Goal: Use online tool/utility

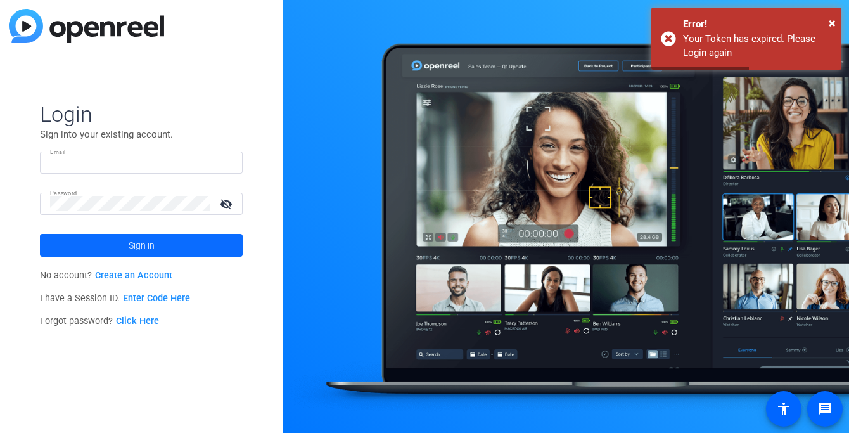
type input "[PERSON_NAME][EMAIL_ADDRESS][PERSON_NAME][DOMAIN_NAME]"
click at [176, 242] on span at bounding box center [141, 245] width 203 height 30
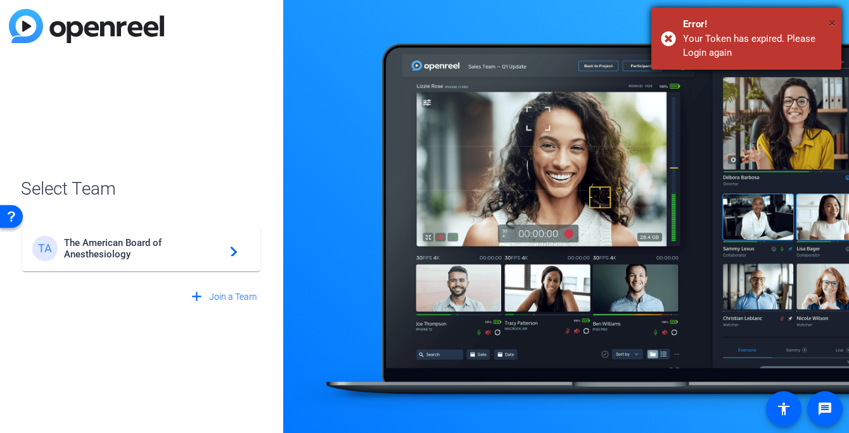
click at [835, 22] on span "×" at bounding box center [832, 22] width 7 height 15
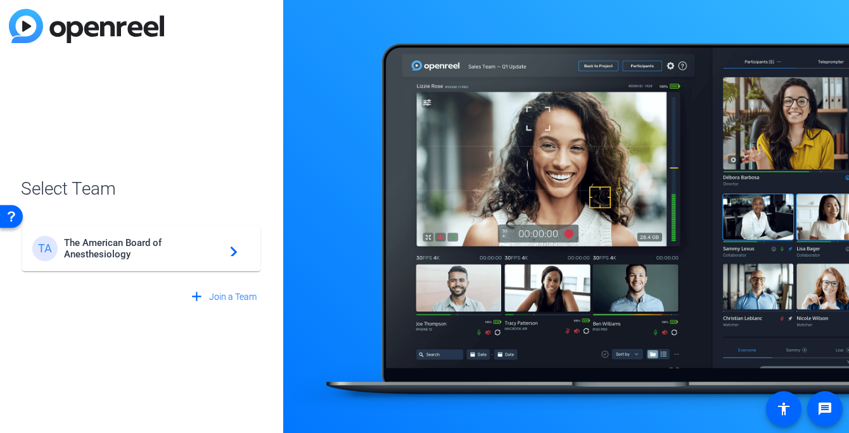
click at [177, 252] on span "The American Board of Anesthesiology" at bounding box center [143, 248] width 158 height 23
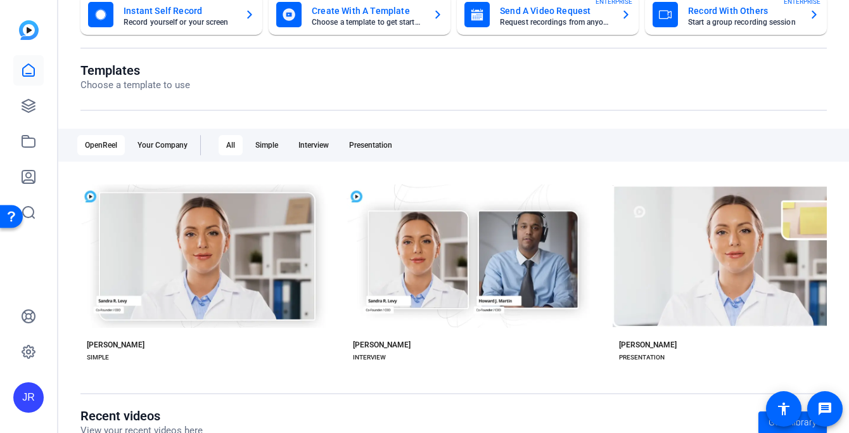
scroll to position [65, 0]
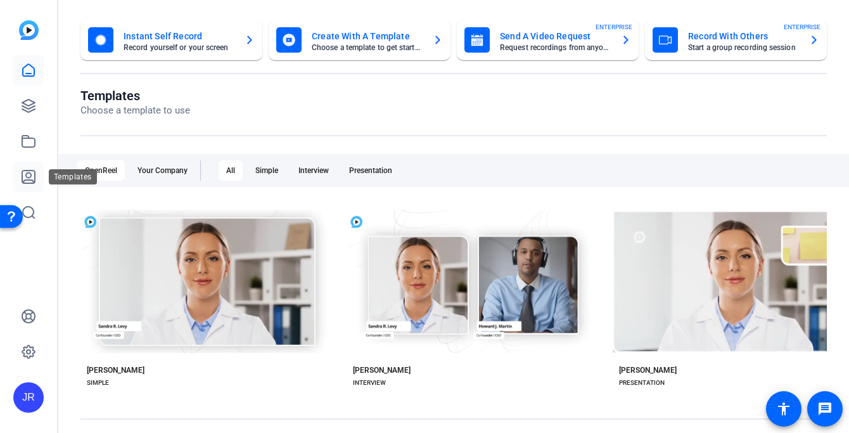
click at [30, 176] on icon at bounding box center [28, 176] width 15 height 15
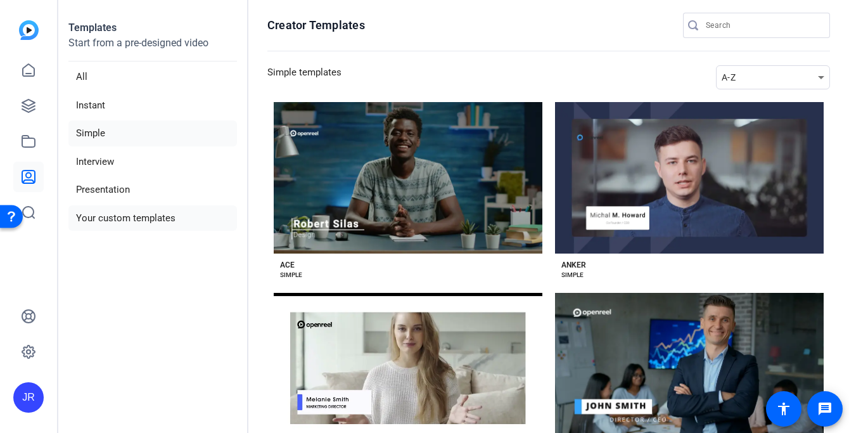
click at [137, 216] on li "Your custom templates" at bounding box center [152, 218] width 169 height 26
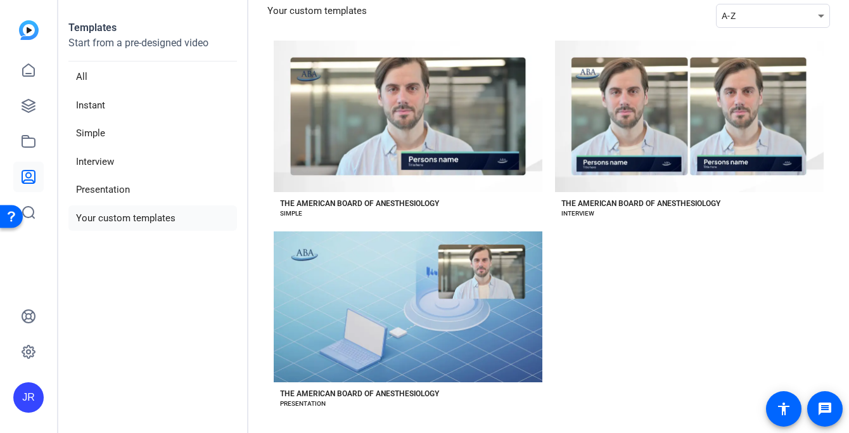
scroll to position [68, 0]
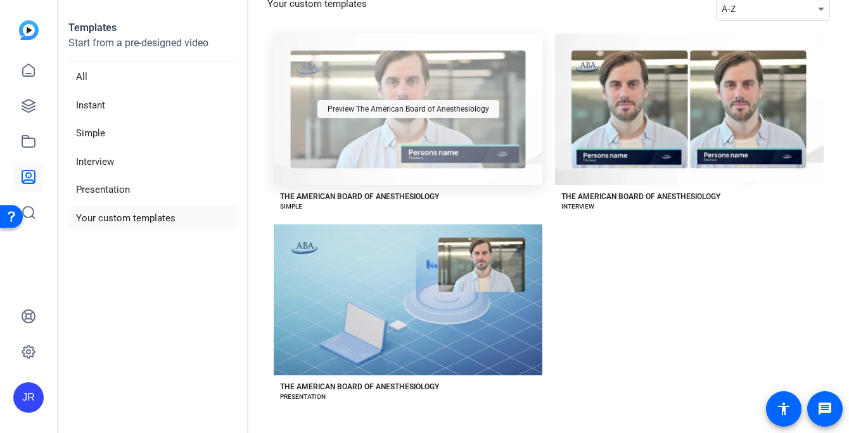
click at [389, 114] on div "Preview The American Board of Anesthesiology" at bounding box center [409, 109] width 182 height 18
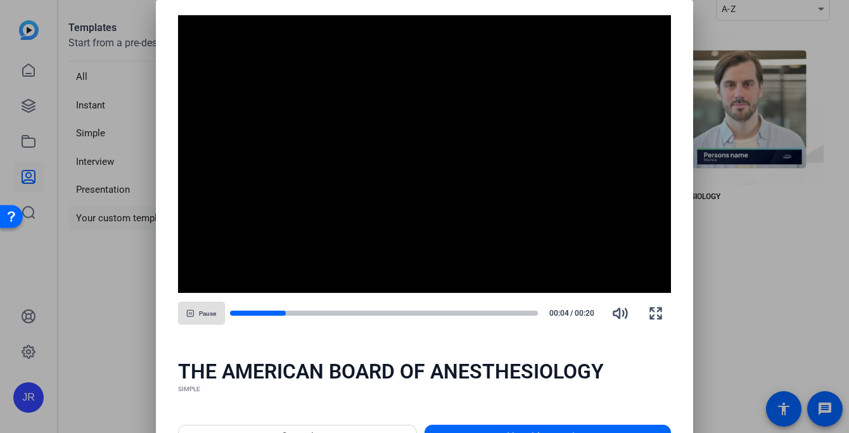
click at [633, 402] on div "THE AMERICAN BOARD OF ANESTHESIOLOGY SIMPLE" at bounding box center [425, 377] width 538 height 66
click at [492, 425] on span at bounding box center [547, 436] width 245 height 30
